Goal: Transaction & Acquisition: Purchase product/service

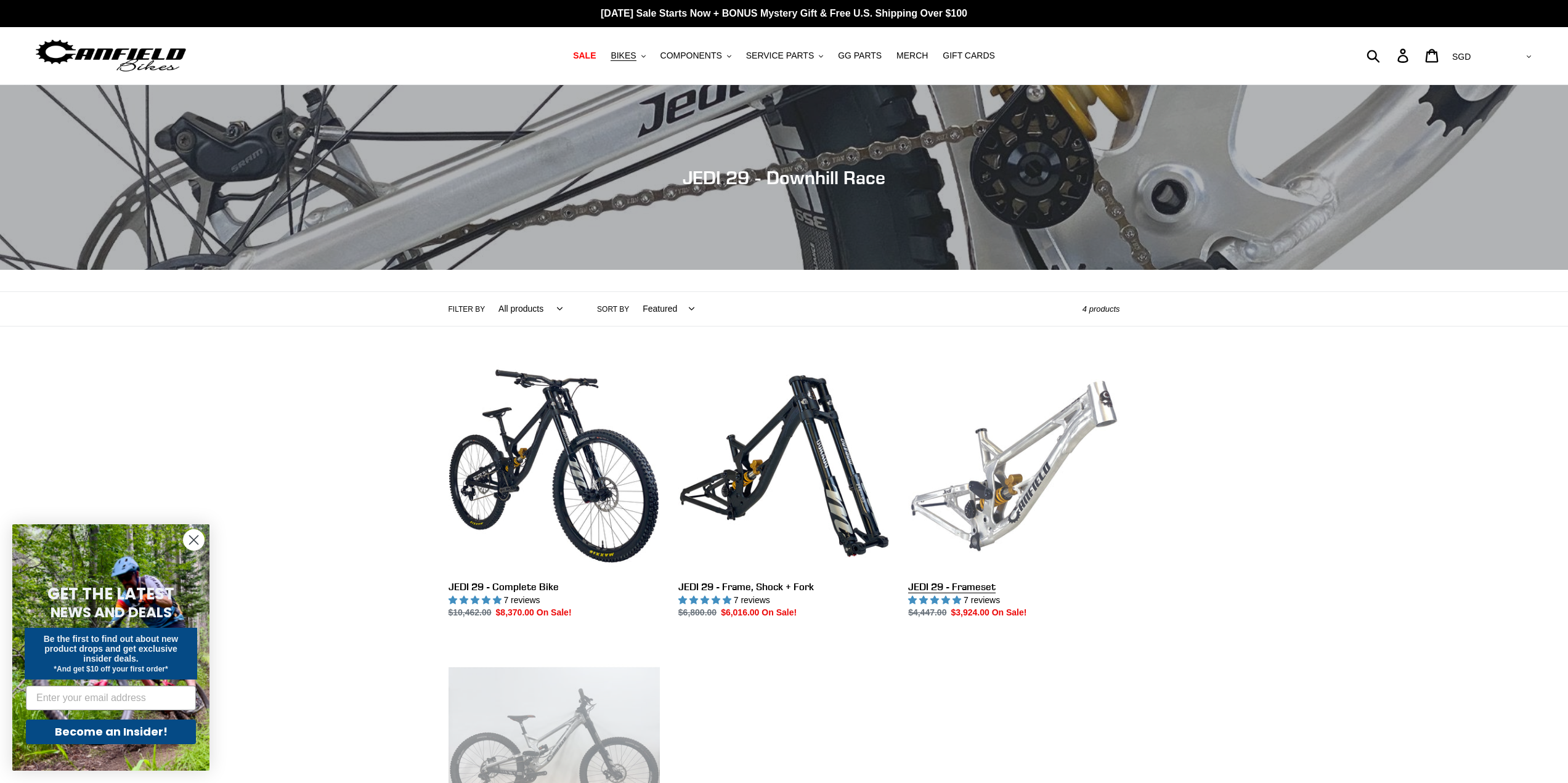
click at [1016, 470] on link "JEDI 29 - Frameset" at bounding box center [1014, 489] width 211 height 260
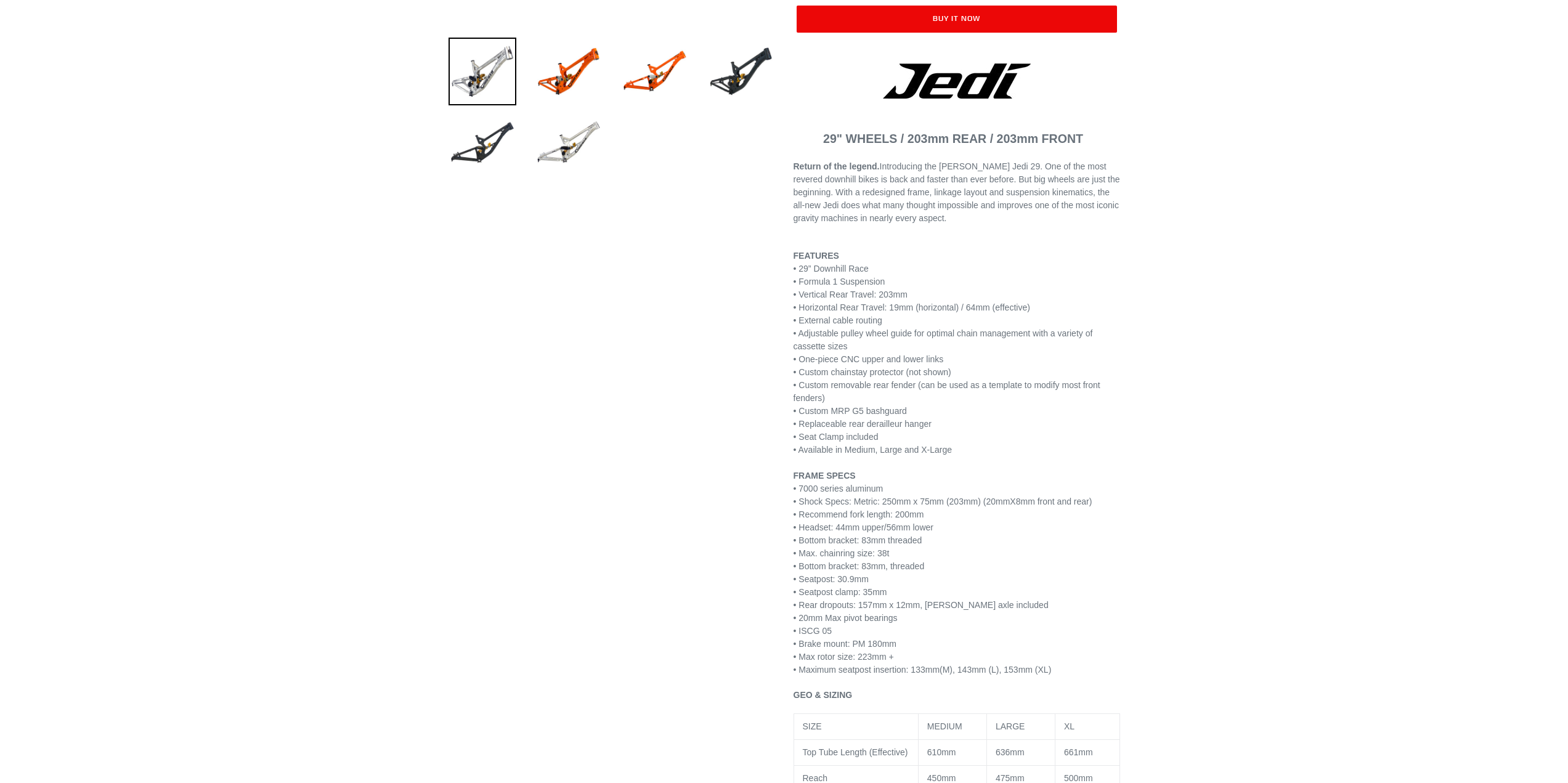
scroll to position [432, 0]
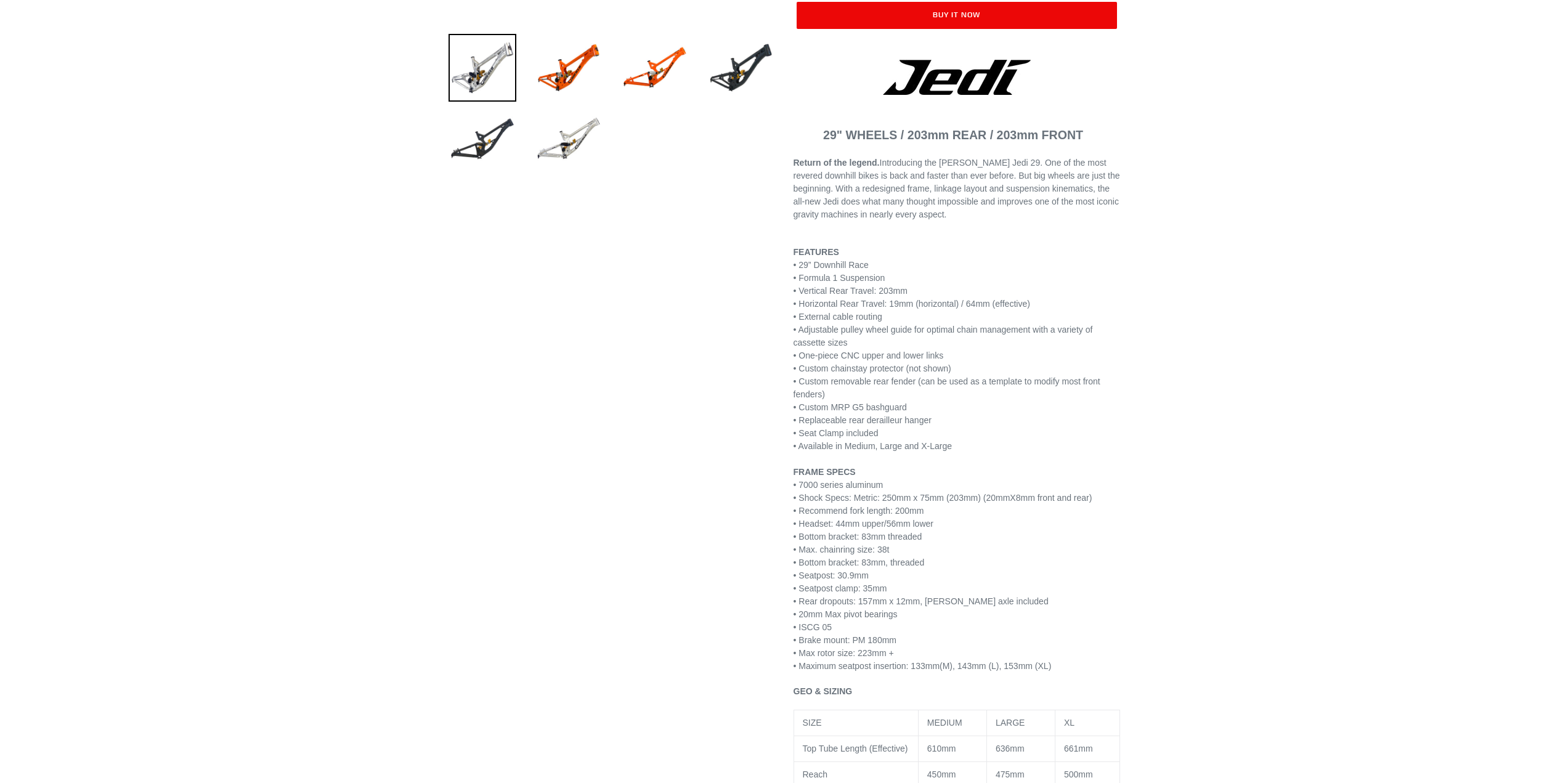
select select "highest-rating"
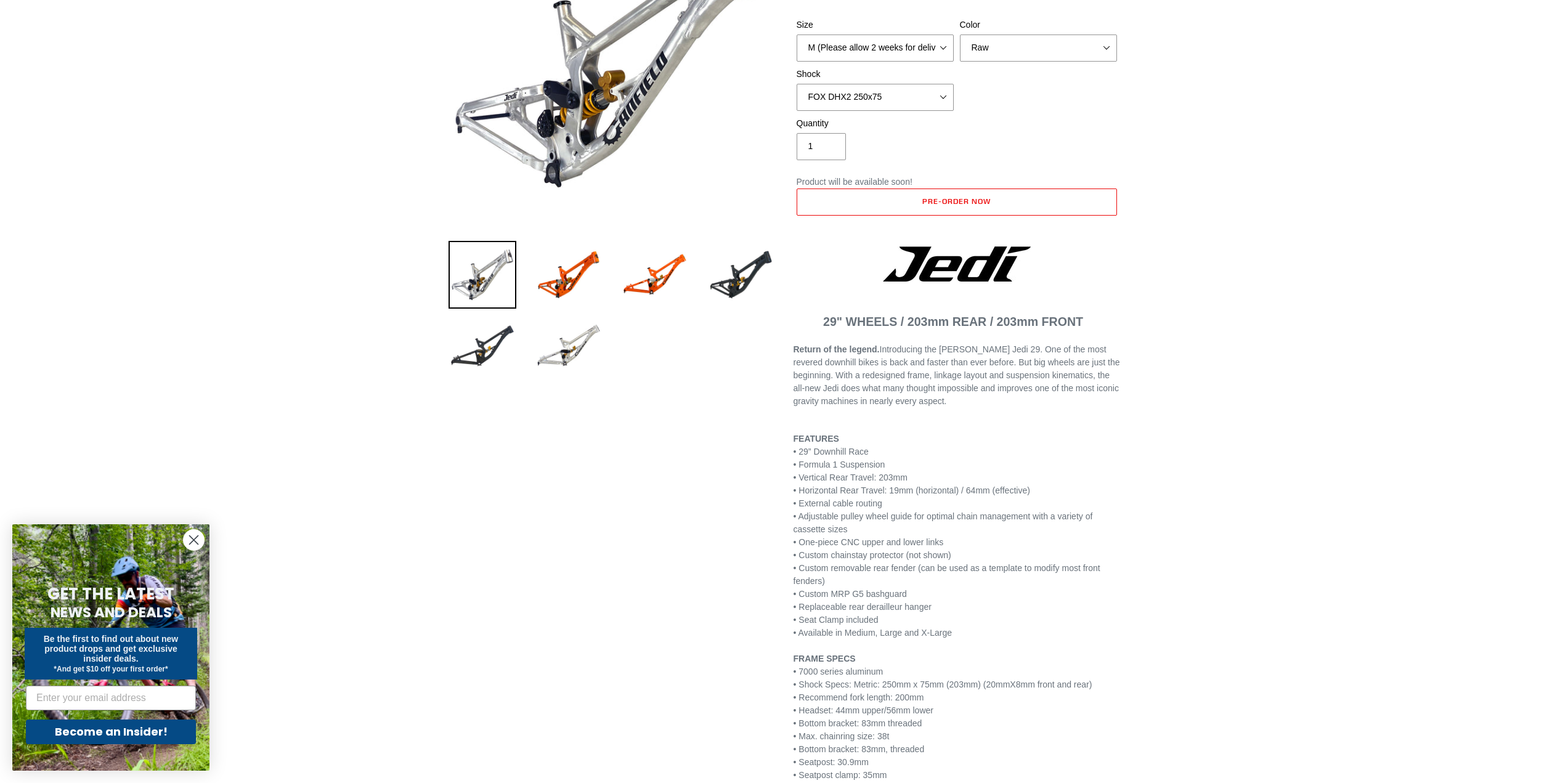
scroll to position [62, 0]
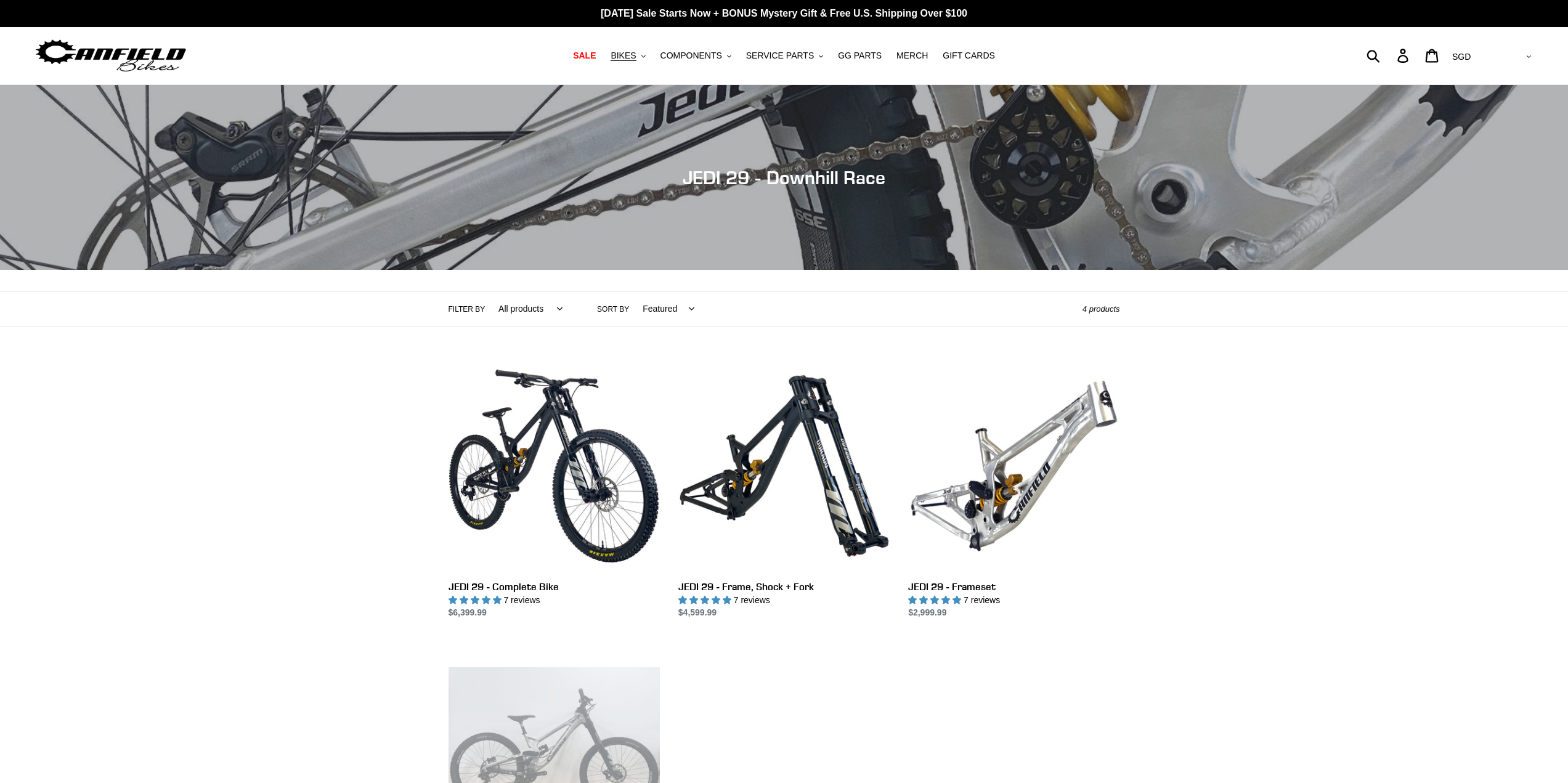
select select "SGD"
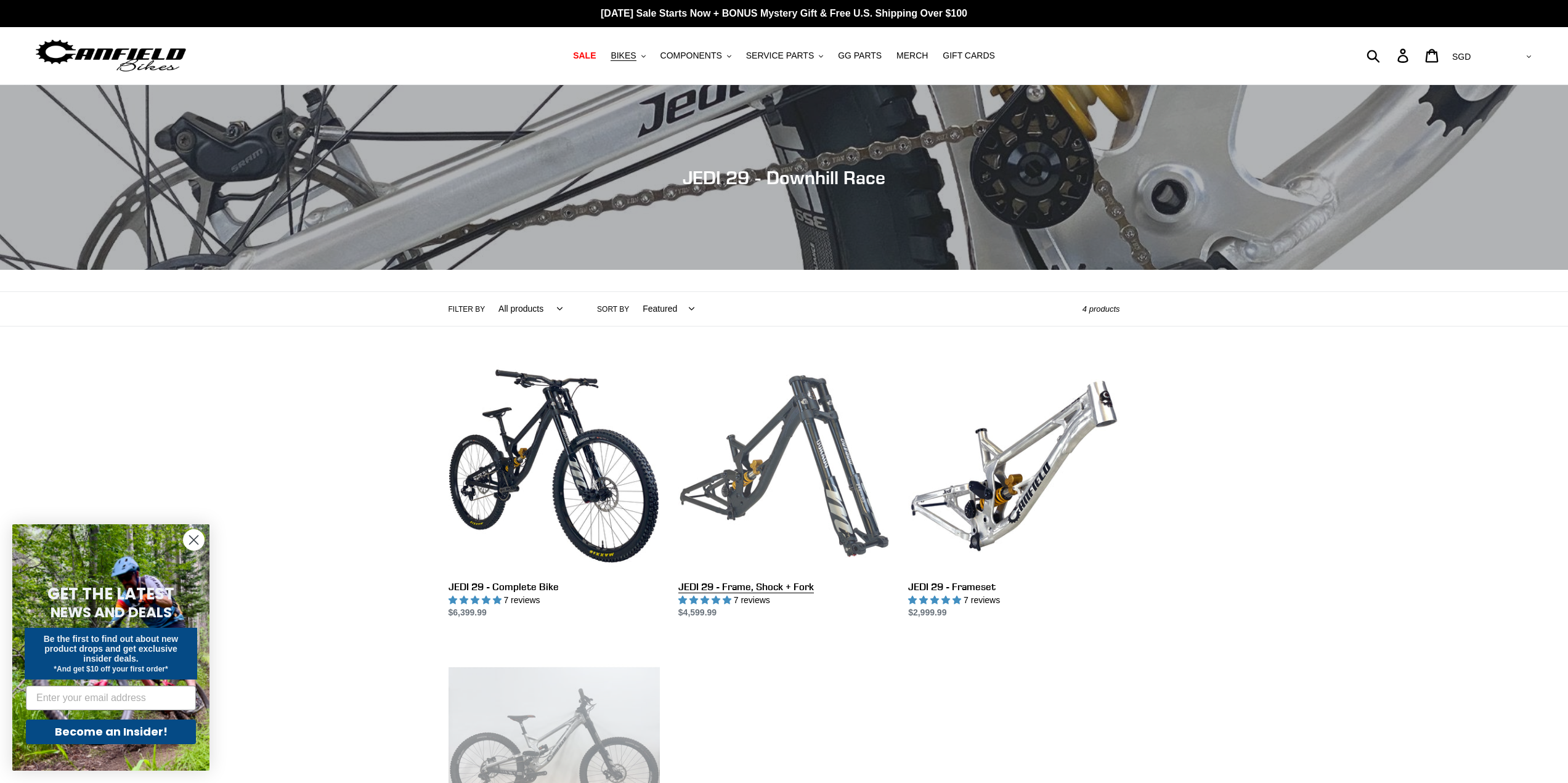
scroll to position [62, 0]
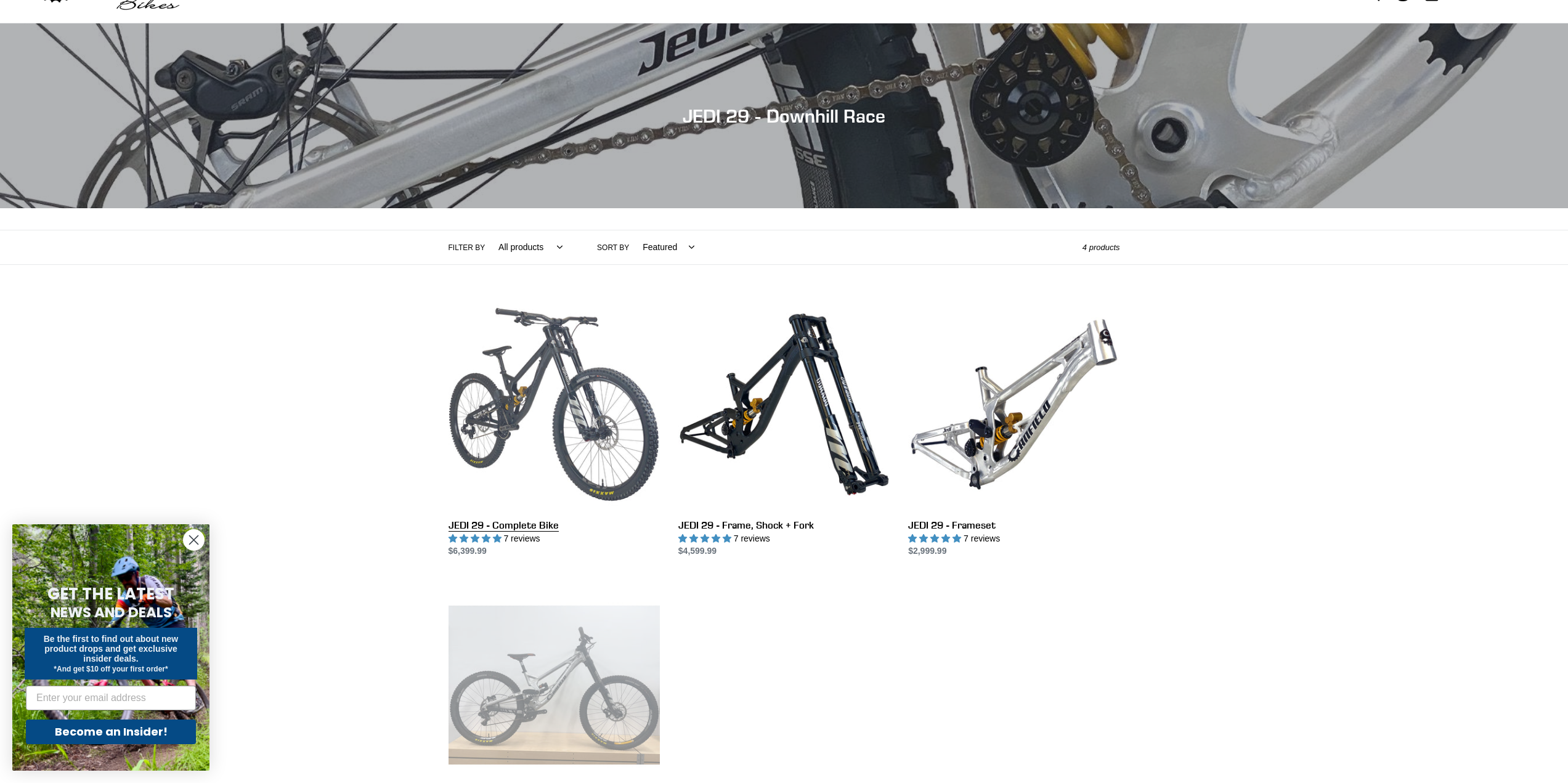
click at [542, 393] on link "JEDI 29 - Complete Bike" at bounding box center [554, 428] width 211 height 260
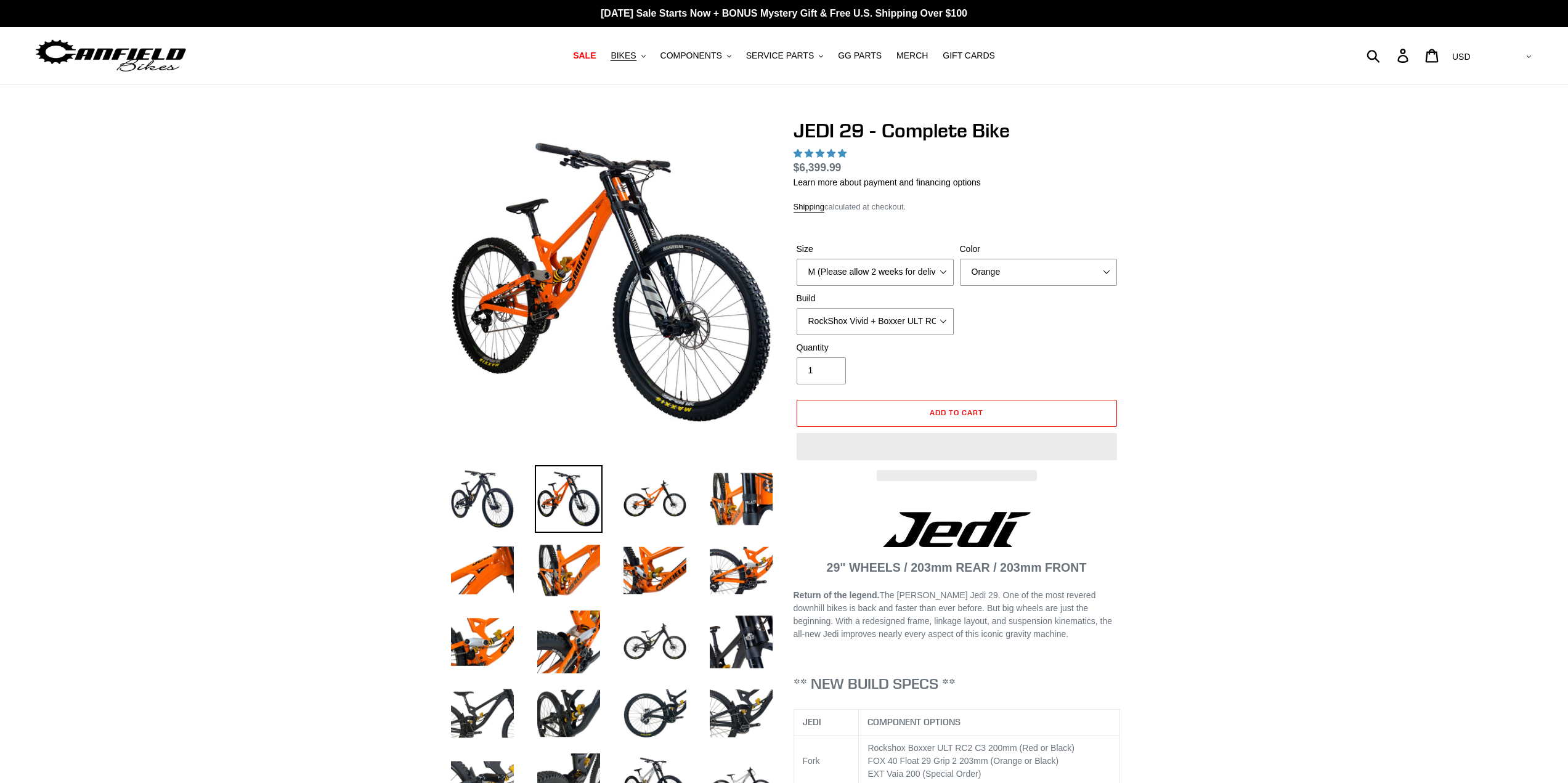
select select "highest-rating"
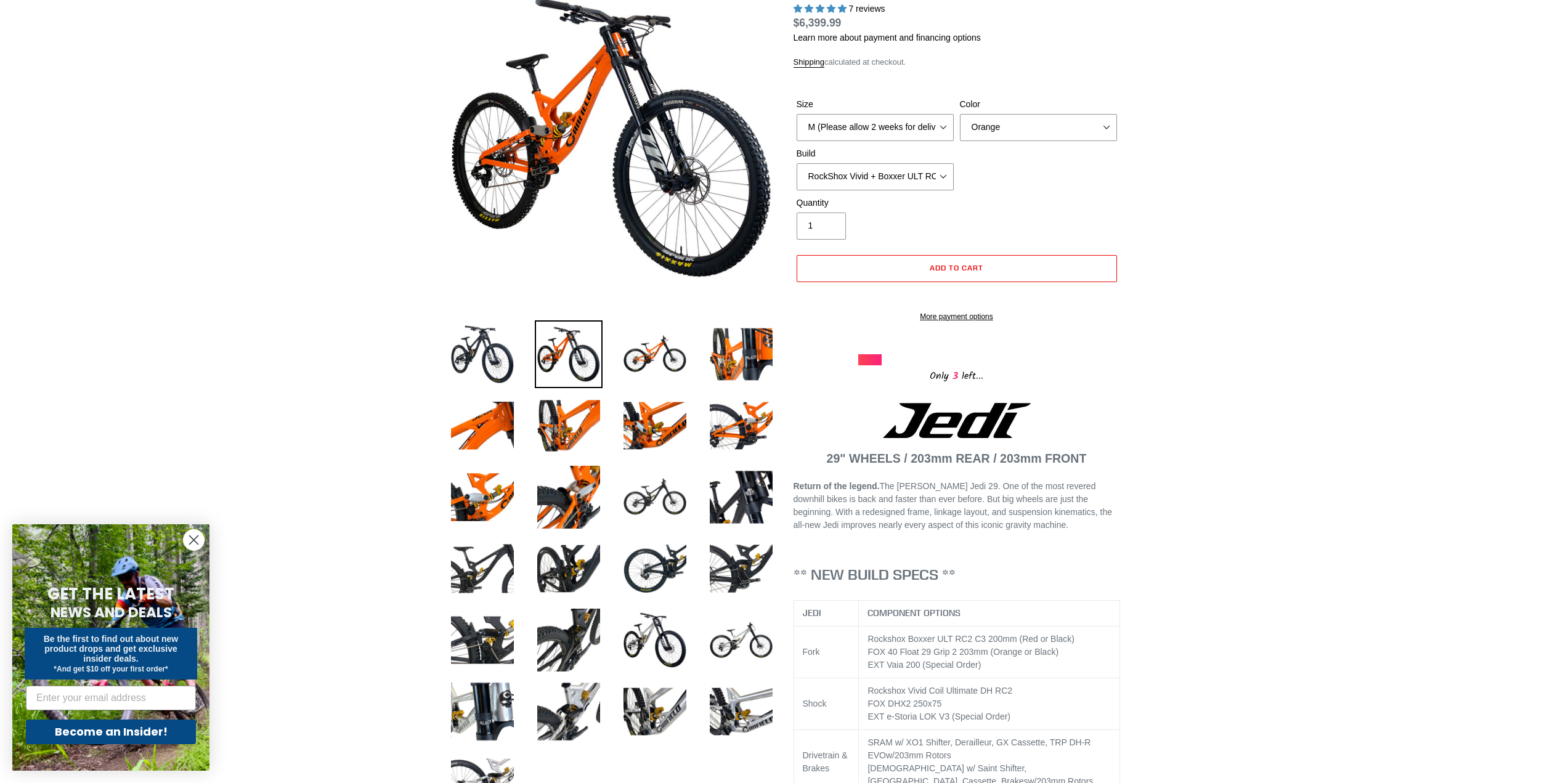
scroll to position [123, 0]
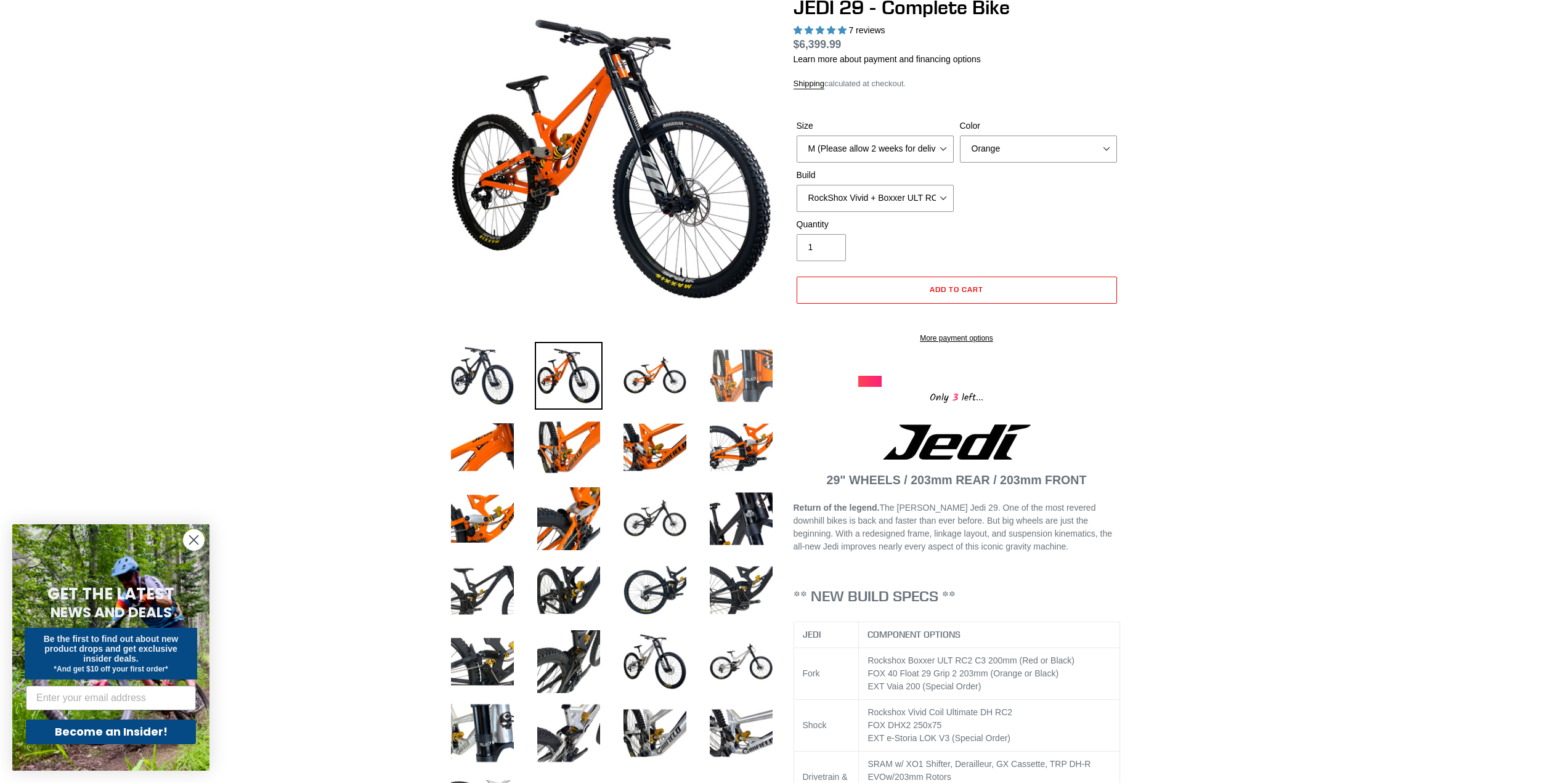
click at [756, 363] on img at bounding box center [741, 376] width 68 height 68
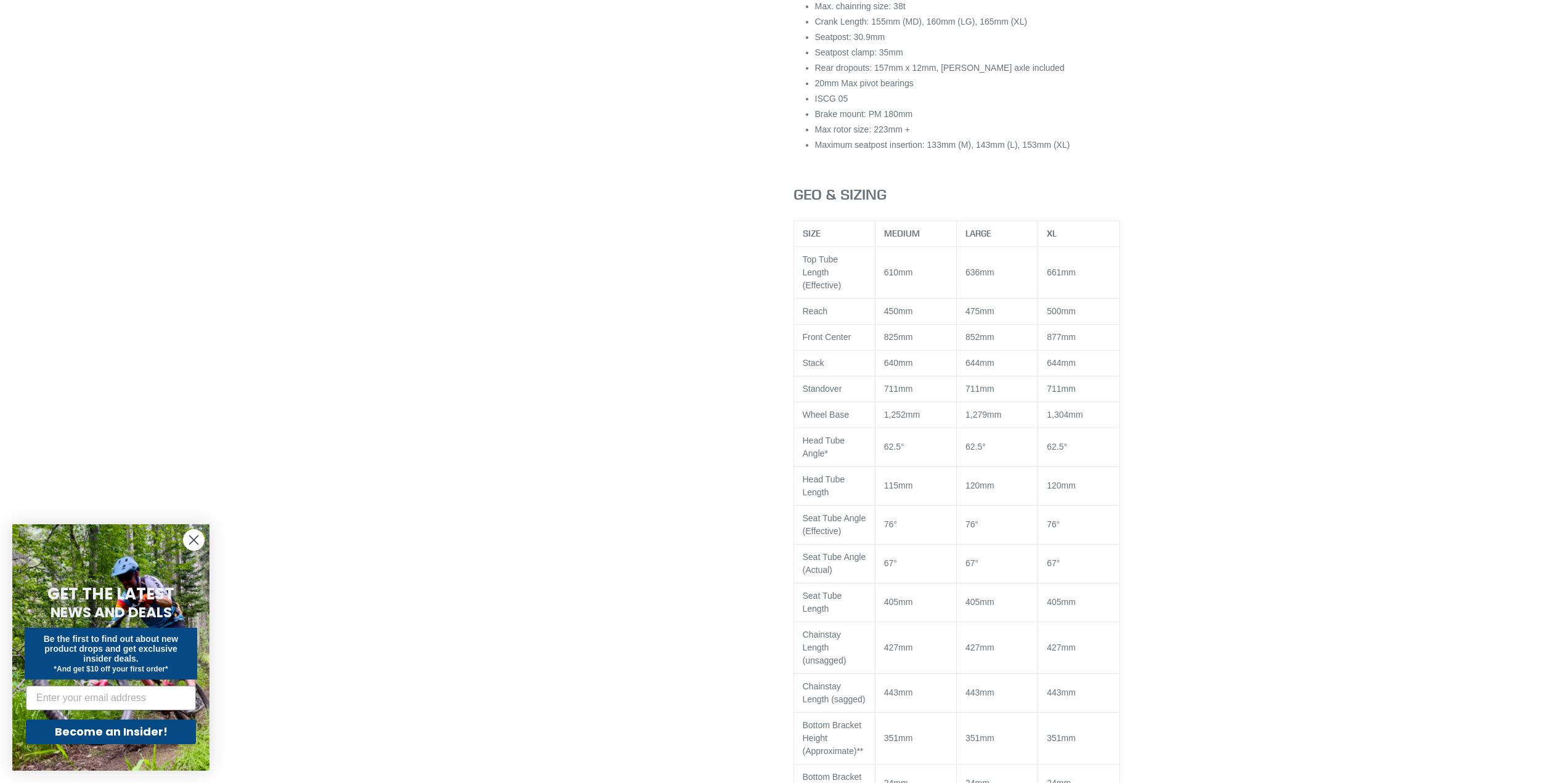
scroll to position [1233, 0]
